Goal: Information Seeking & Learning: Learn about a topic

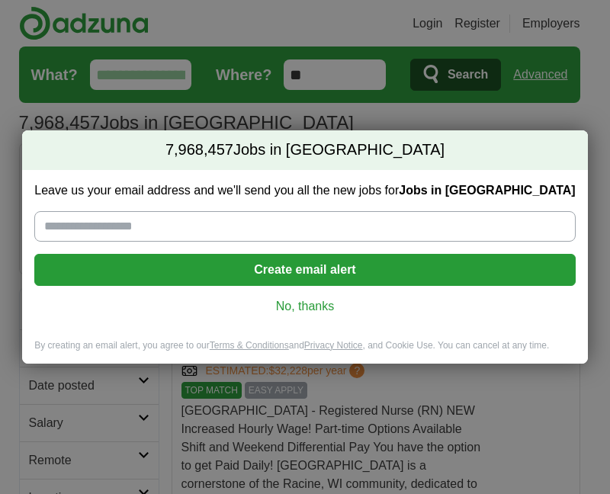
click at [316, 301] on link "No, thanks" at bounding box center [305, 306] width 516 height 17
